Goal: Check status: Check status

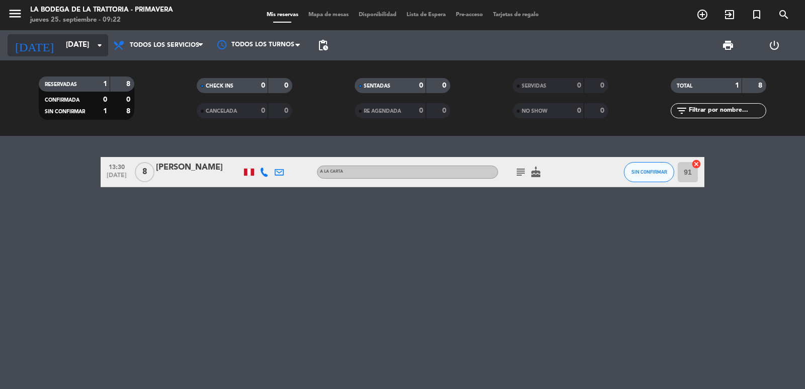
click at [67, 45] on input "[DATE]" at bounding box center [109, 45] width 97 height 19
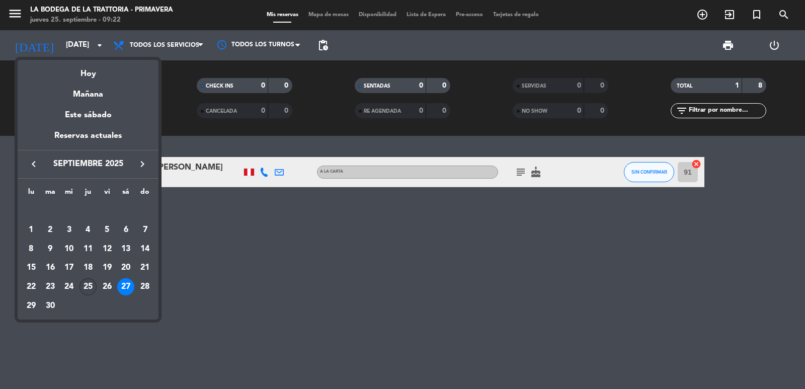
click at [94, 285] on div "25" at bounding box center [87, 286] width 17 height 17
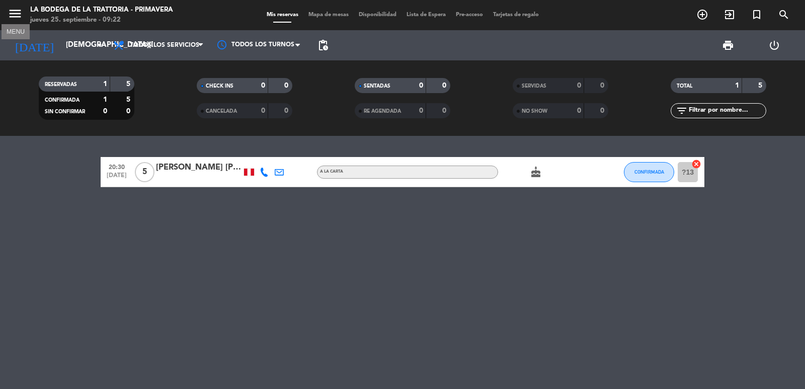
click at [16, 10] on icon "menu" at bounding box center [15, 13] width 15 height 15
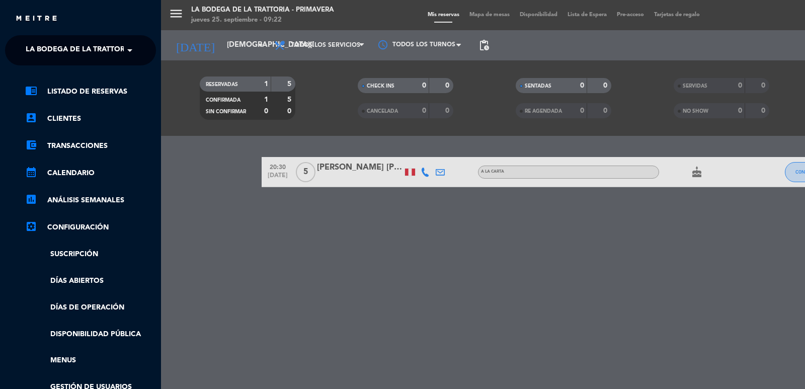
click at [42, 49] on span "La Bodega de la Trattoria - Primavera" at bounding box center [102, 50] width 153 height 21
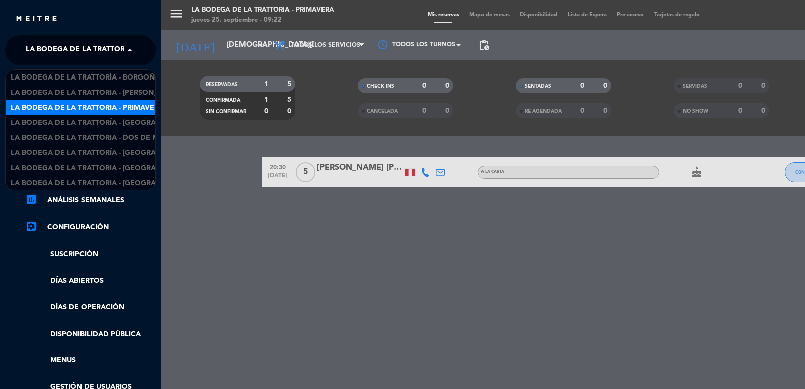
scroll to position [16, 0]
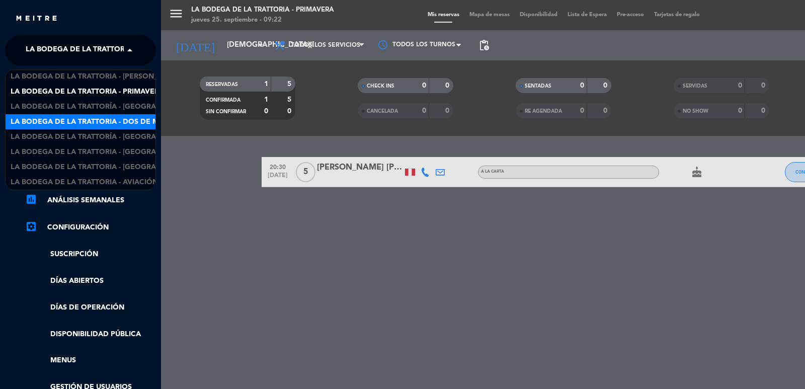
click at [114, 122] on span "La Bodega de la Trattoria - Dos de Mayo" at bounding box center [92, 122] width 163 height 12
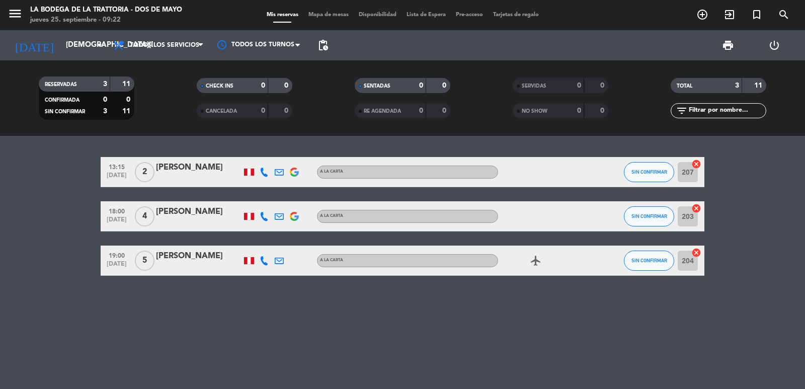
click at [261, 262] on icon at bounding box center [264, 260] width 9 height 9
click at [271, 242] on span "content_paste" at bounding box center [275, 244] width 8 height 8
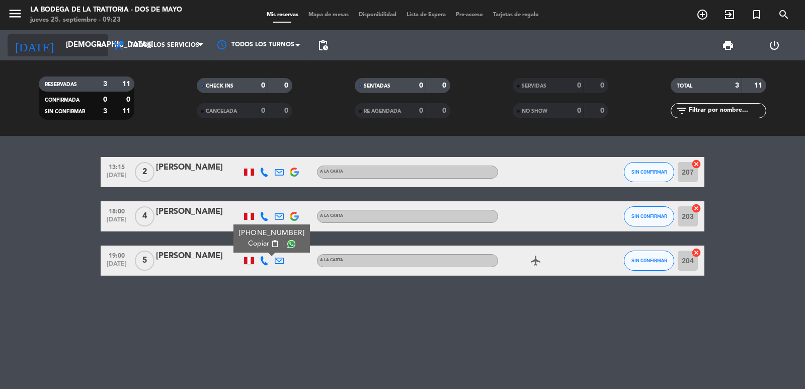
click at [61, 42] on input "[DEMOGRAPHIC_DATA][DATE]" at bounding box center [109, 45] width 97 height 19
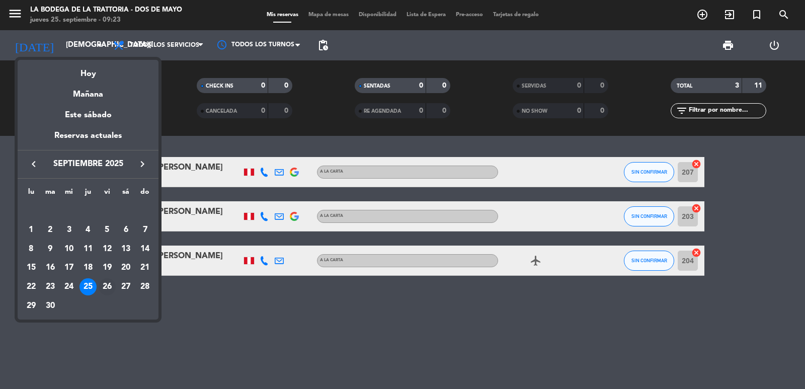
click at [102, 283] on div "26" at bounding box center [107, 286] width 17 height 17
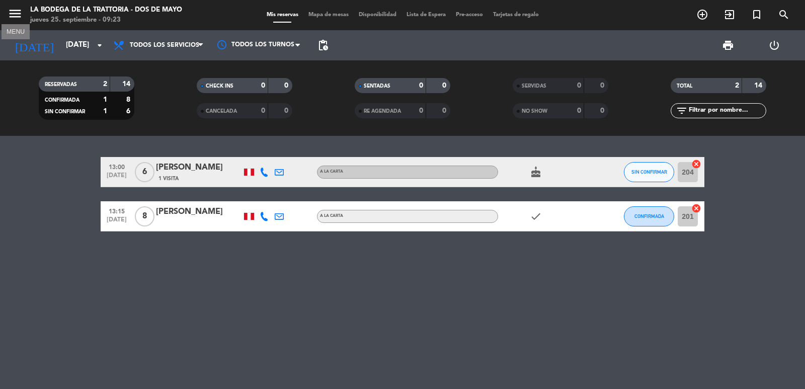
click at [12, 11] on icon "menu" at bounding box center [15, 13] width 15 height 15
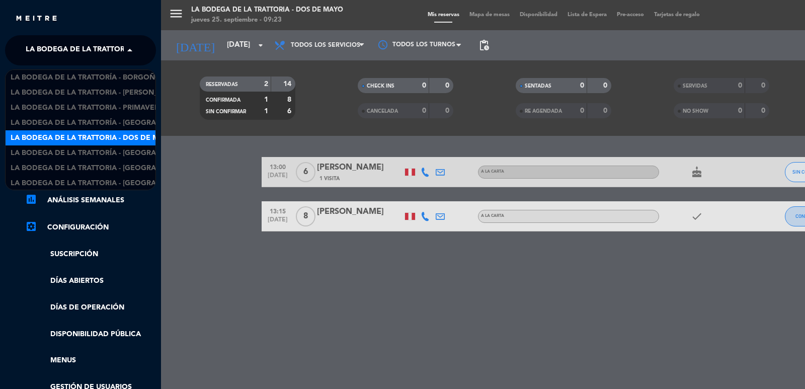
click at [31, 44] on span "La Bodega de la Trattoria - Dos de Mayo" at bounding box center [107, 50] width 163 height 21
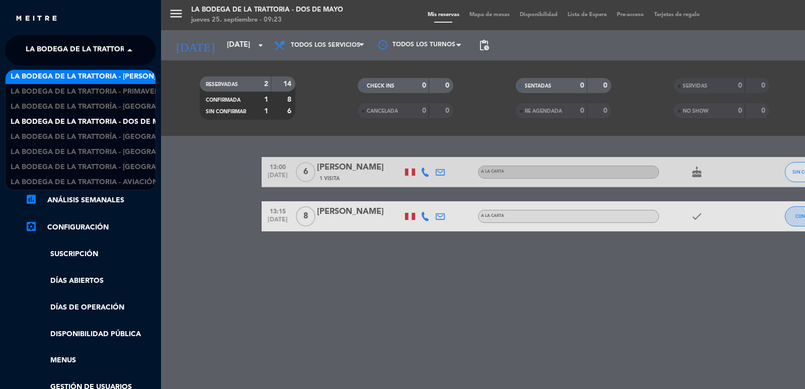
click at [115, 75] on span "La Bodega de la Trattoria - [PERSON_NAME]" at bounding box center [96, 77] width 171 height 12
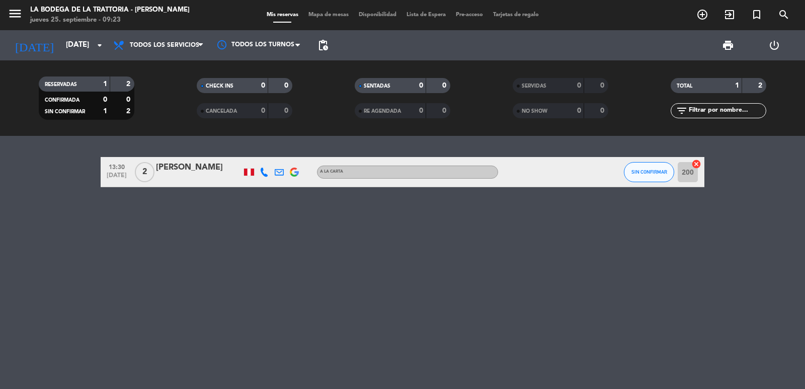
click at [261, 174] on icon at bounding box center [264, 172] width 9 height 9
click at [270, 153] on span "content_paste" at bounding box center [272, 155] width 8 height 8
click at [13, 13] on icon "menu" at bounding box center [15, 13] width 15 height 15
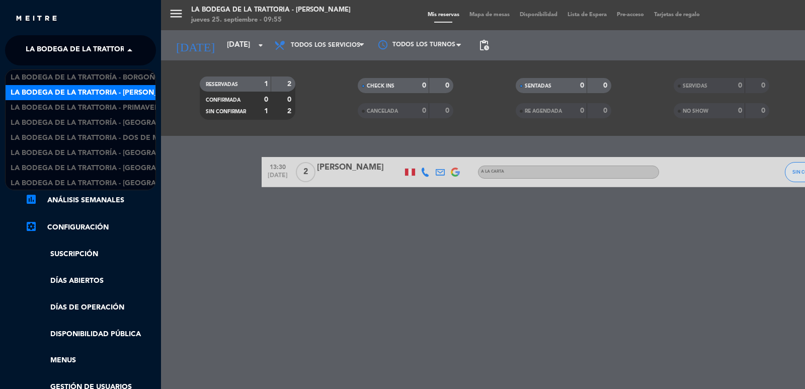
click at [67, 53] on span "La Bodega de la Trattoria - [PERSON_NAME]" at bounding box center [111, 50] width 171 height 21
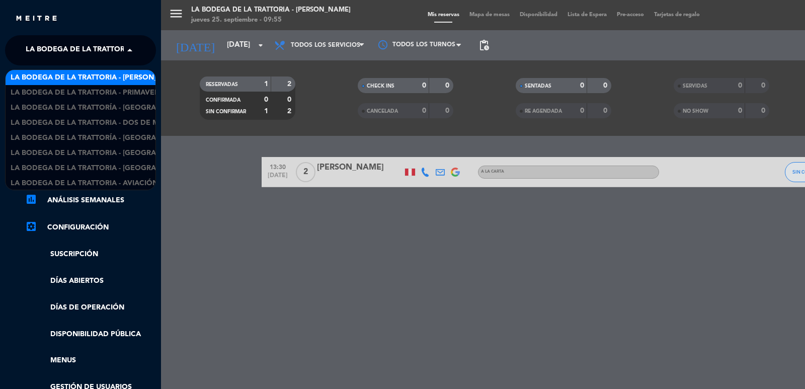
click at [68, 75] on span "La Bodega de la Trattoria - [PERSON_NAME]" at bounding box center [96, 78] width 171 height 12
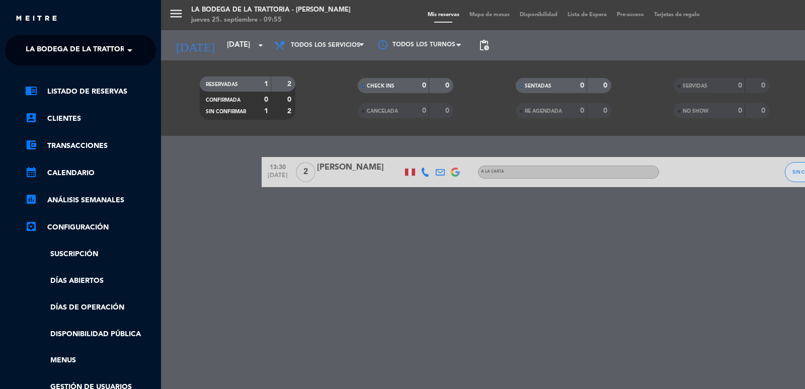
click at [39, 49] on span "La Bodega de la Trattoria - [PERSON_NAME]" at bounding box center [111, 50] width 171 height 21
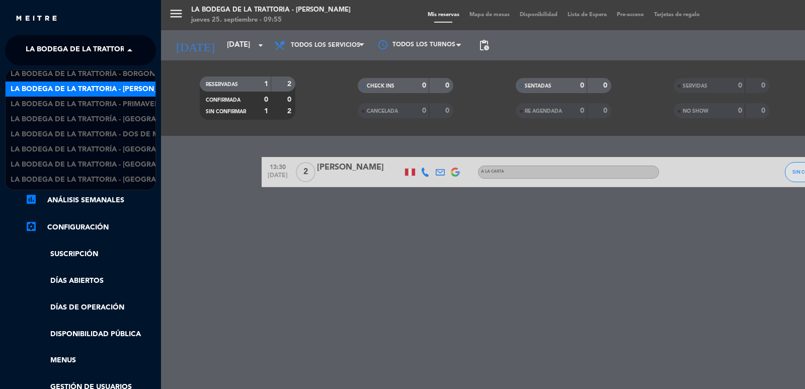
scroll to position [0, 0]
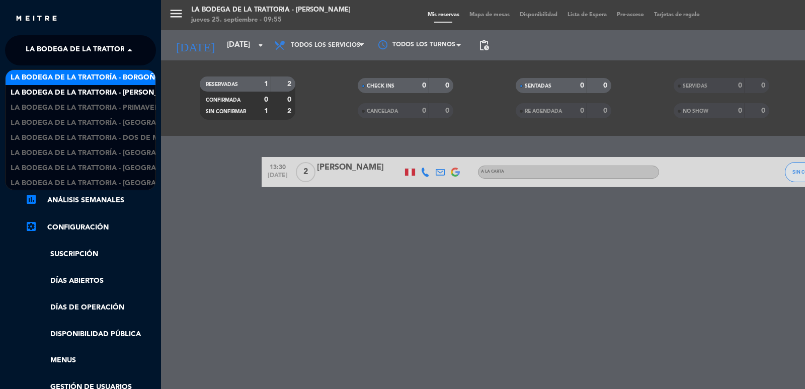
click at [93, 74] on span "La Bodega de la Trattoría - Borgoño" at bounding box center [86, 78] width 150 height 12
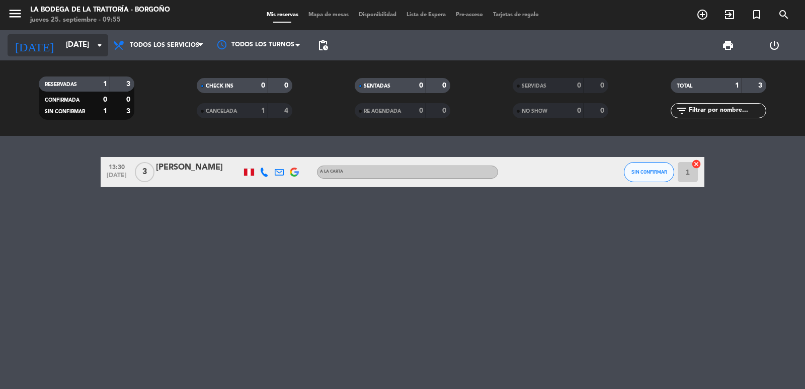
click at [71, 39] on input "[DATE]" at bounding box center [109, 45] width 97 height 19
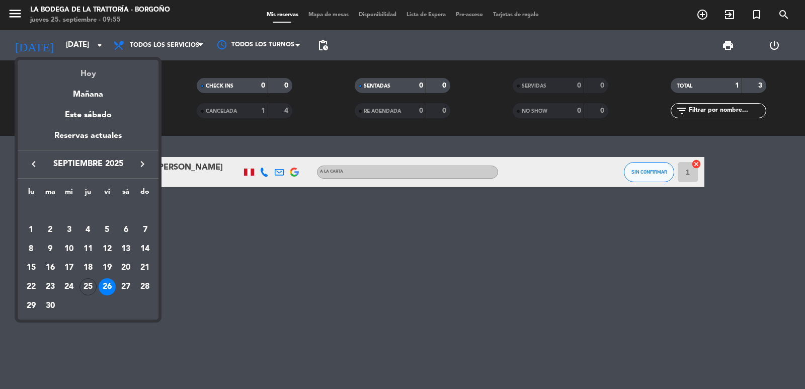
click at [87, 75] on div "Hoy" at bounding box center [88, 70] width 141 height 21
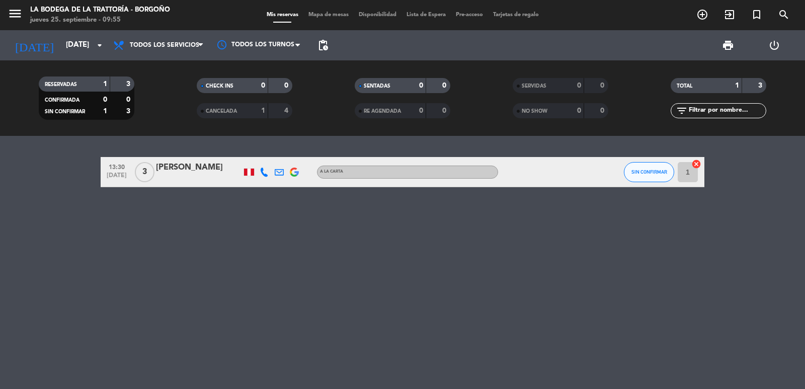
type input "[DEMOGRAPHIC_DATA][DATE]"
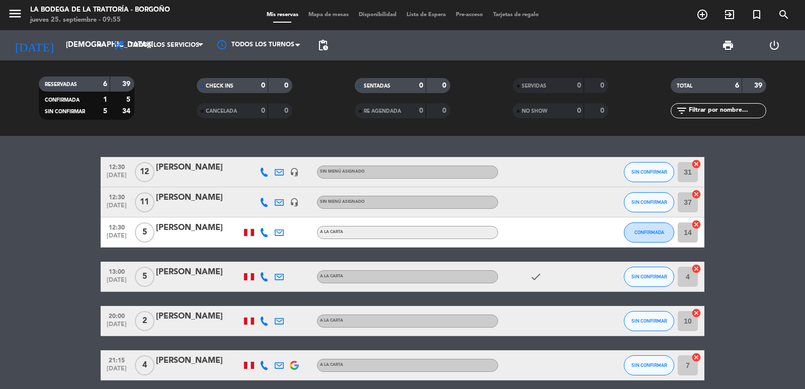
click at [74, 190] on bookings-row "12:30 [DATE] [PERSON_NAME] headset_mic Sin menú asignado SIN CONFIRMAR 31 cance…" at bounding box center [402, 268] width 805 height 223
